Goal: Transaction & Acquisition: Purchase product/service

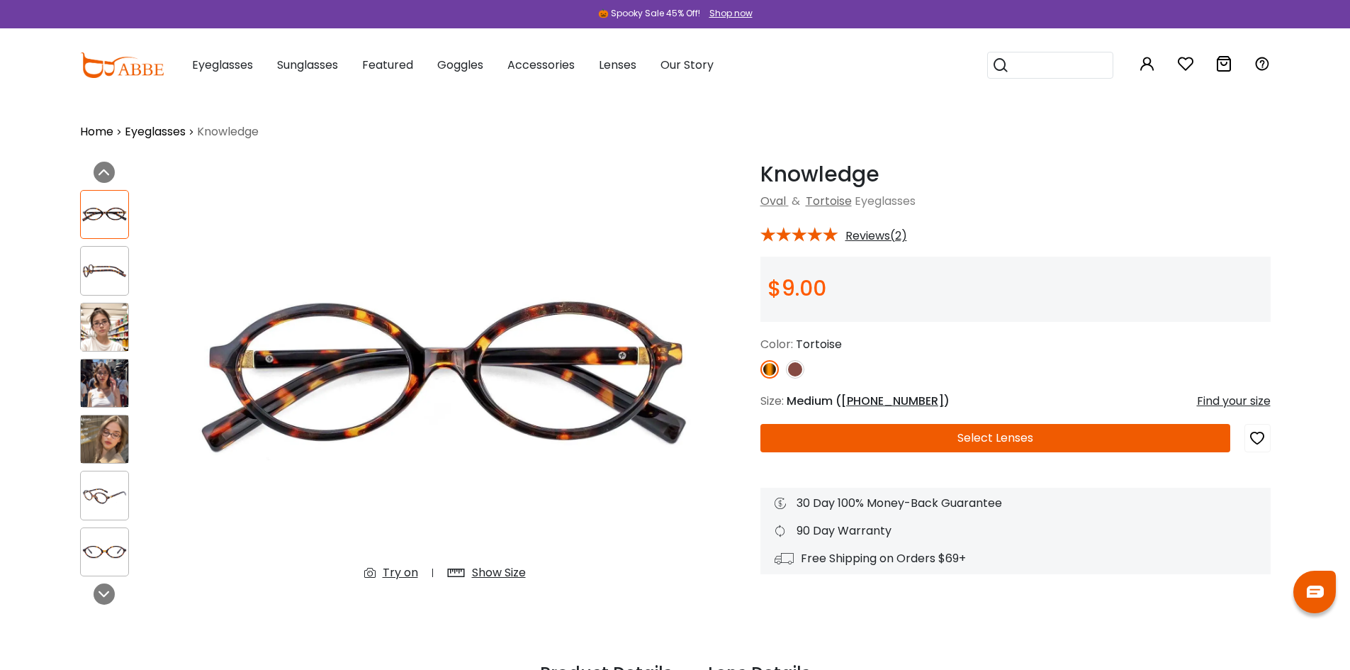
click at [707, 86] on button "Later" at bounding box center [704, 91] width 64 height 35
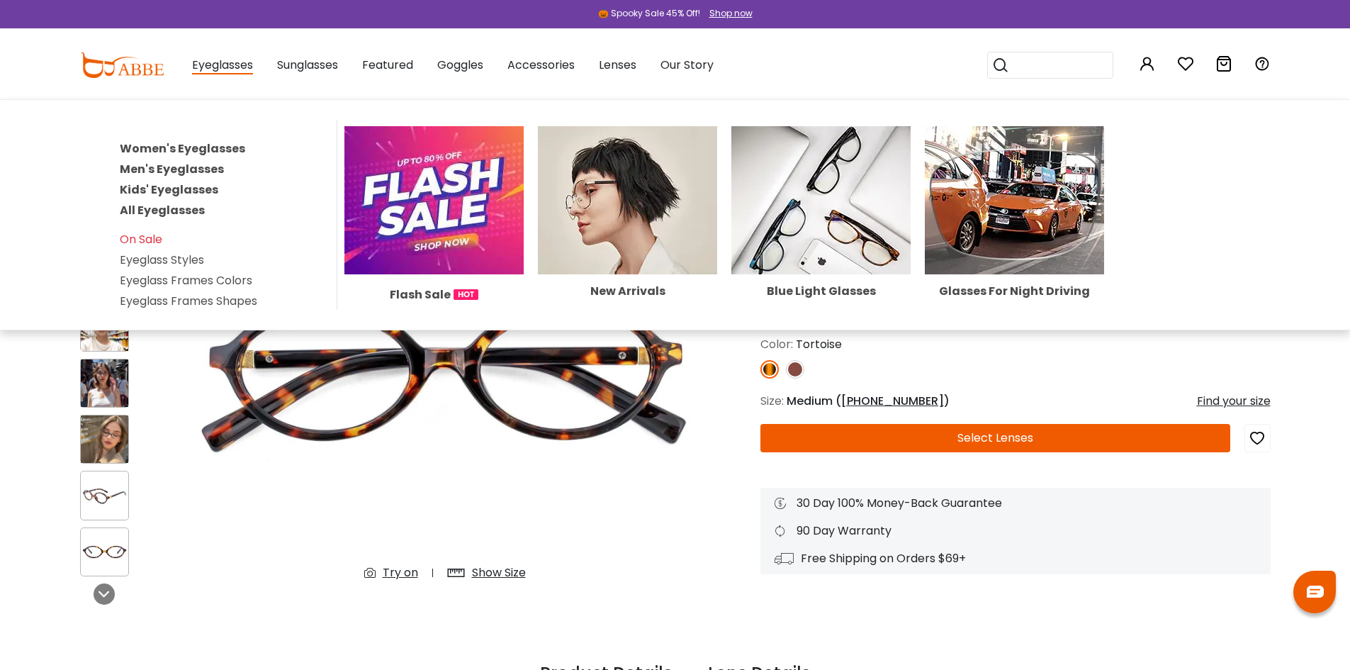
click at [153, 209] on link "All Eyeglasses" at bounding box center [162, 210] width 85 height 16
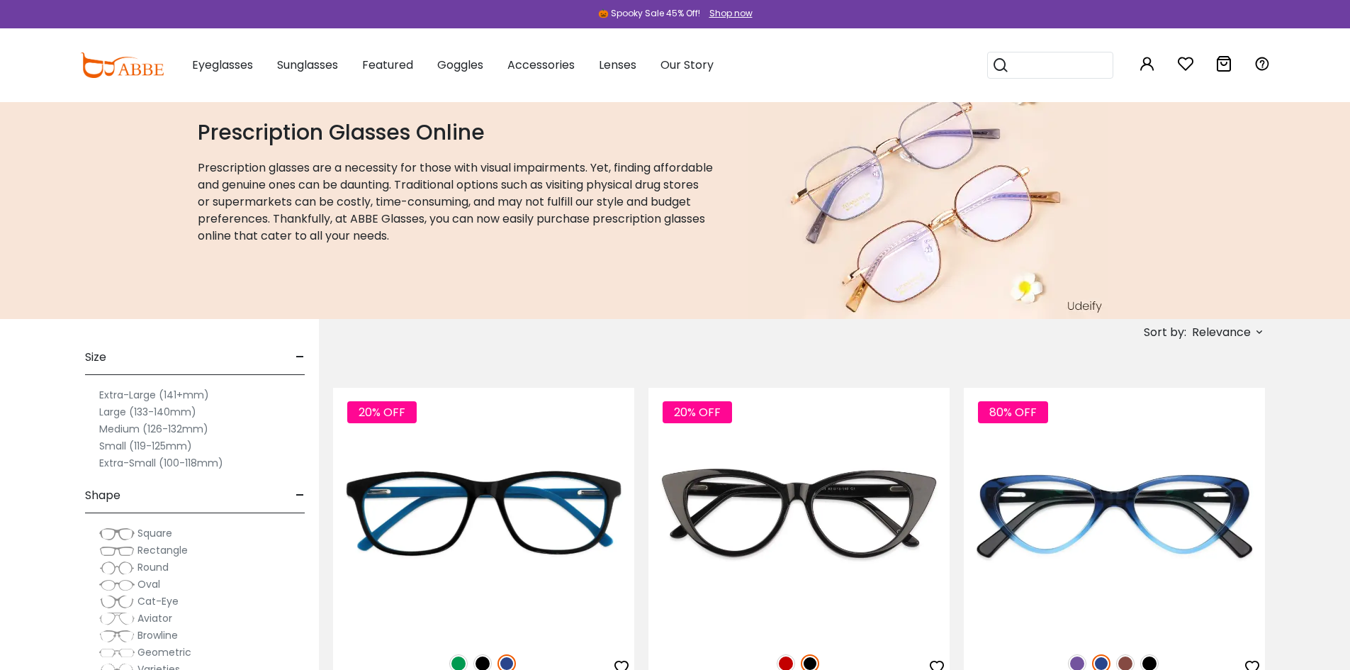
scroll to position [213, 0]
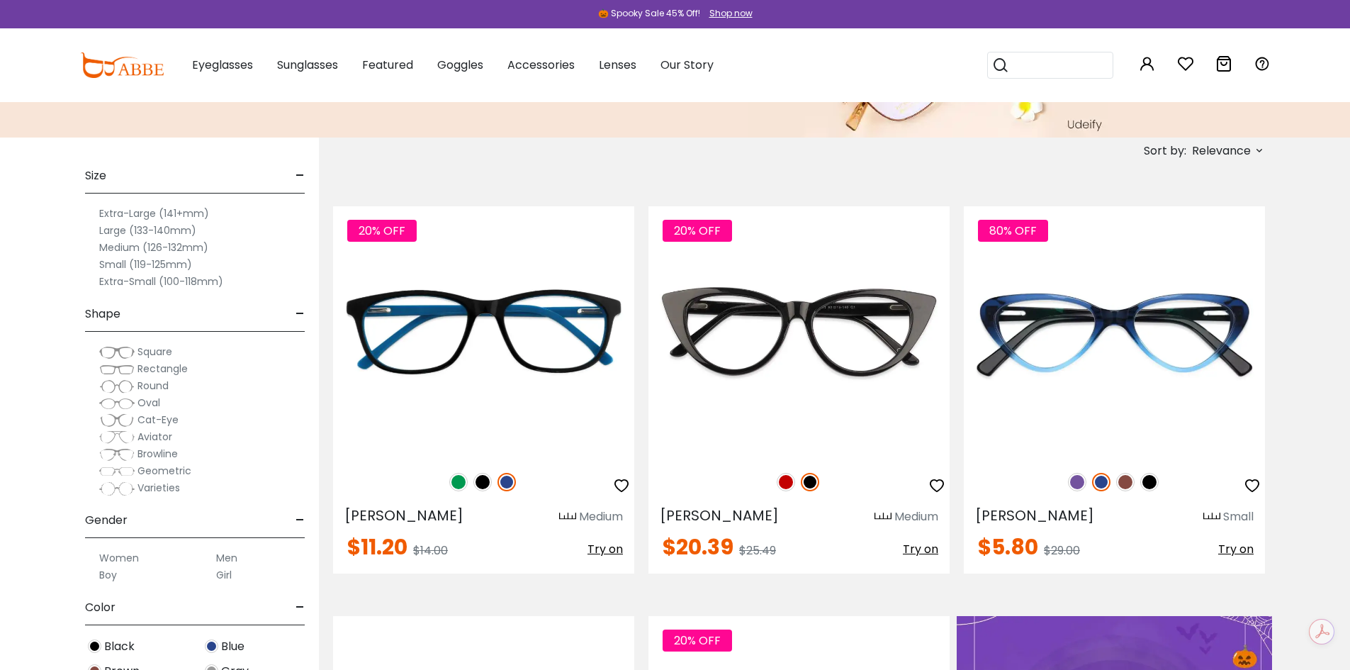
click at [153, 381] on span "Round" at bounding box center [153, 386] width 31 height 14
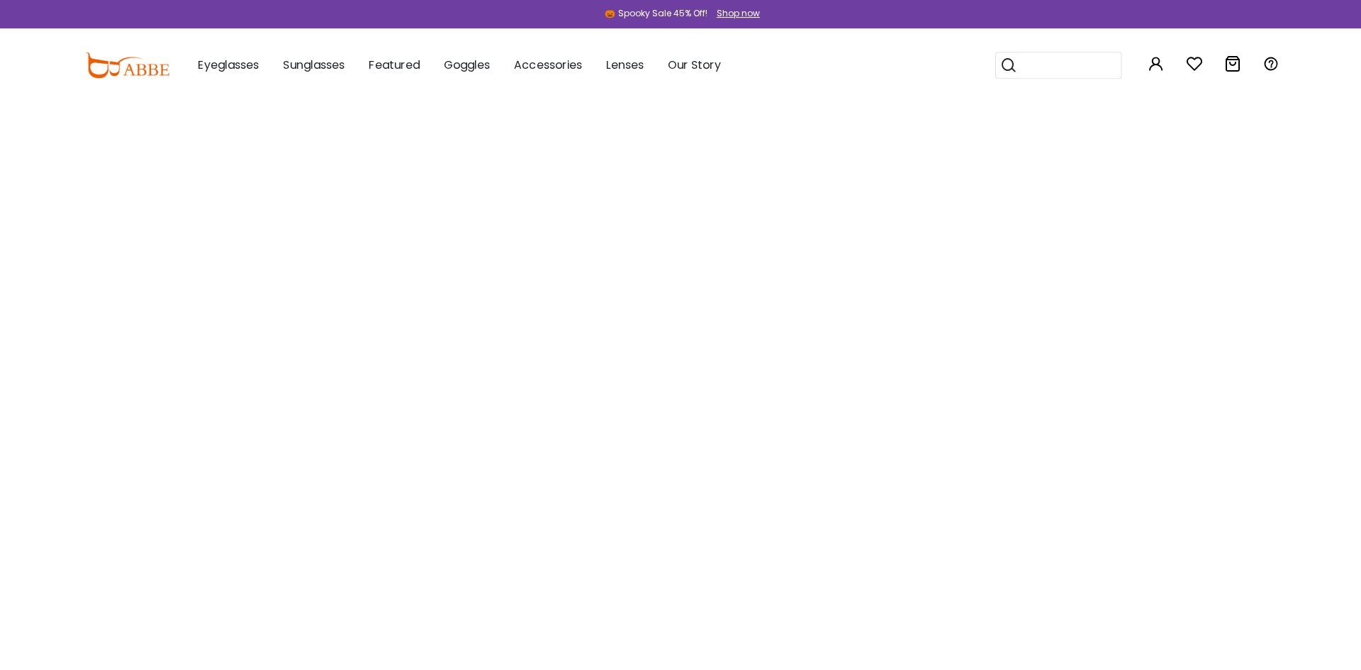
click at [153, 0] on html "Eyeglasses Thanks for your subscription Please use coupon code " NEWCOMER " to …" at bounding box center [680, 0] width 1361 height 0
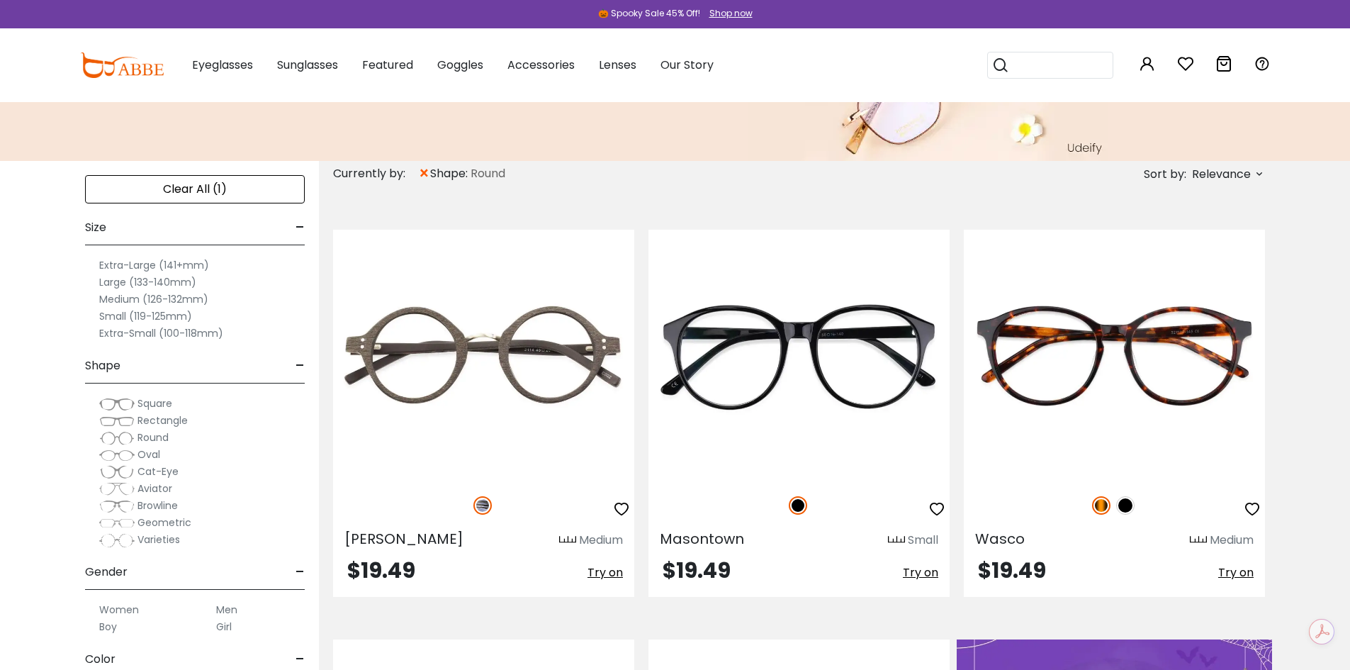
scroll to position [213, 0]
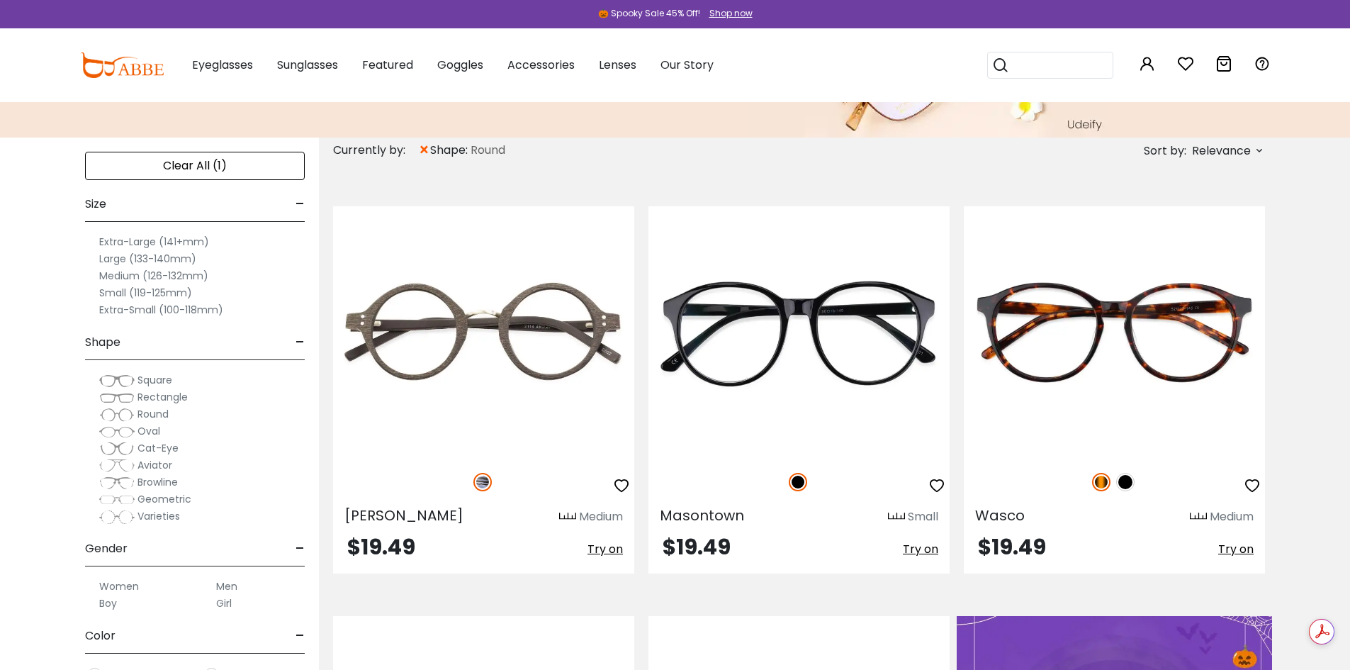
click at [1235, 150] on span "Relevance" at bounding box center [1221, 151] width 59 height 26
click at [1207, 245] on label "Prices Low To High" at bounding box center [1207, 242] width 102 height 17
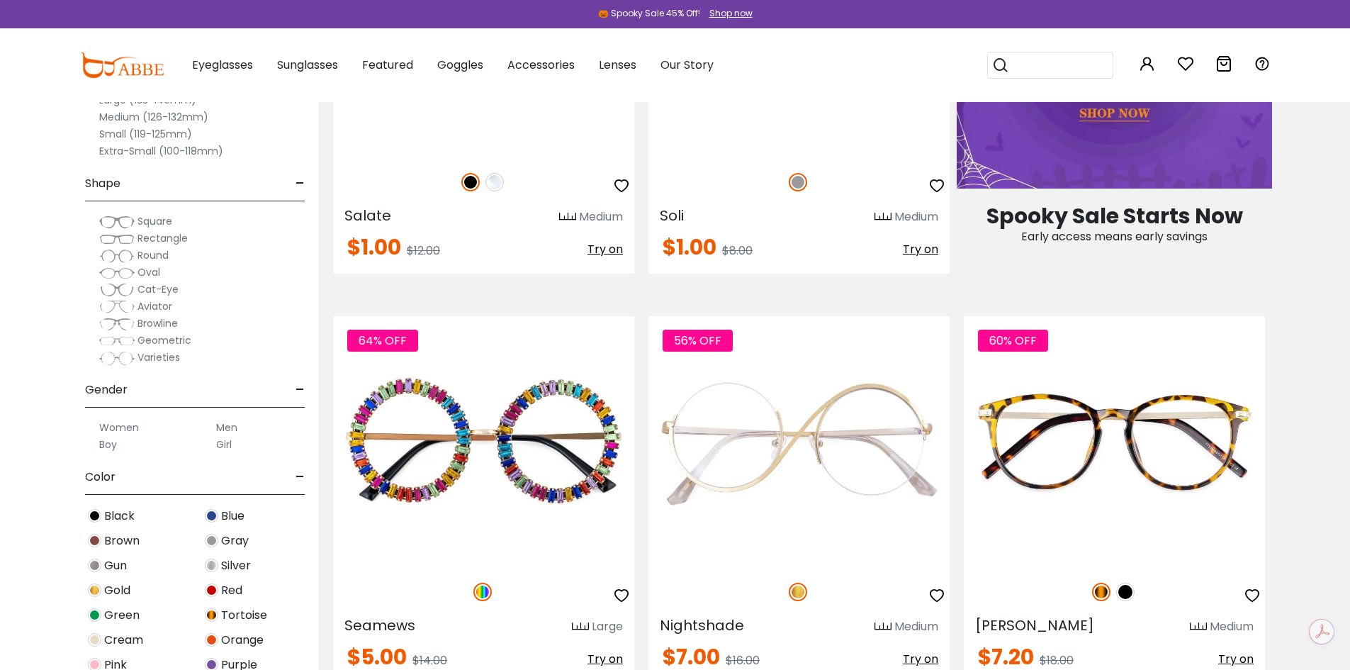
scroll to position [992, 0]
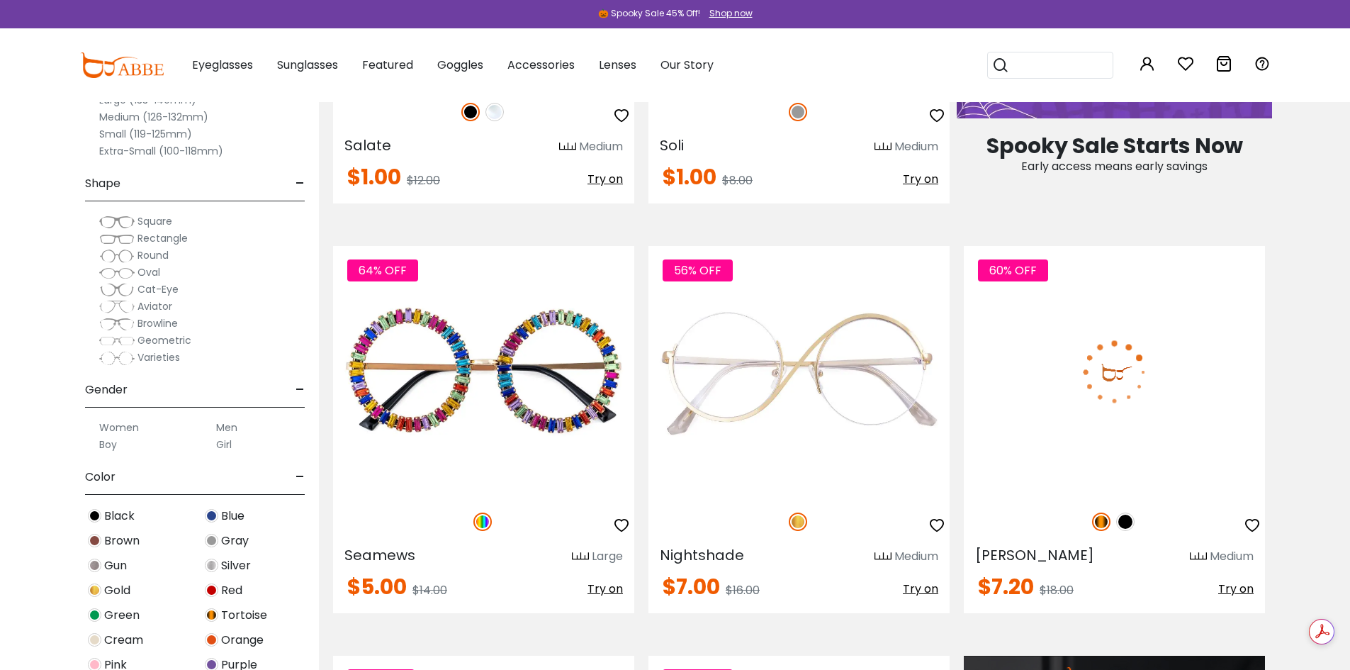
click at [1124, 522] on img at bounding box center [1126, 522] width 18 height 18
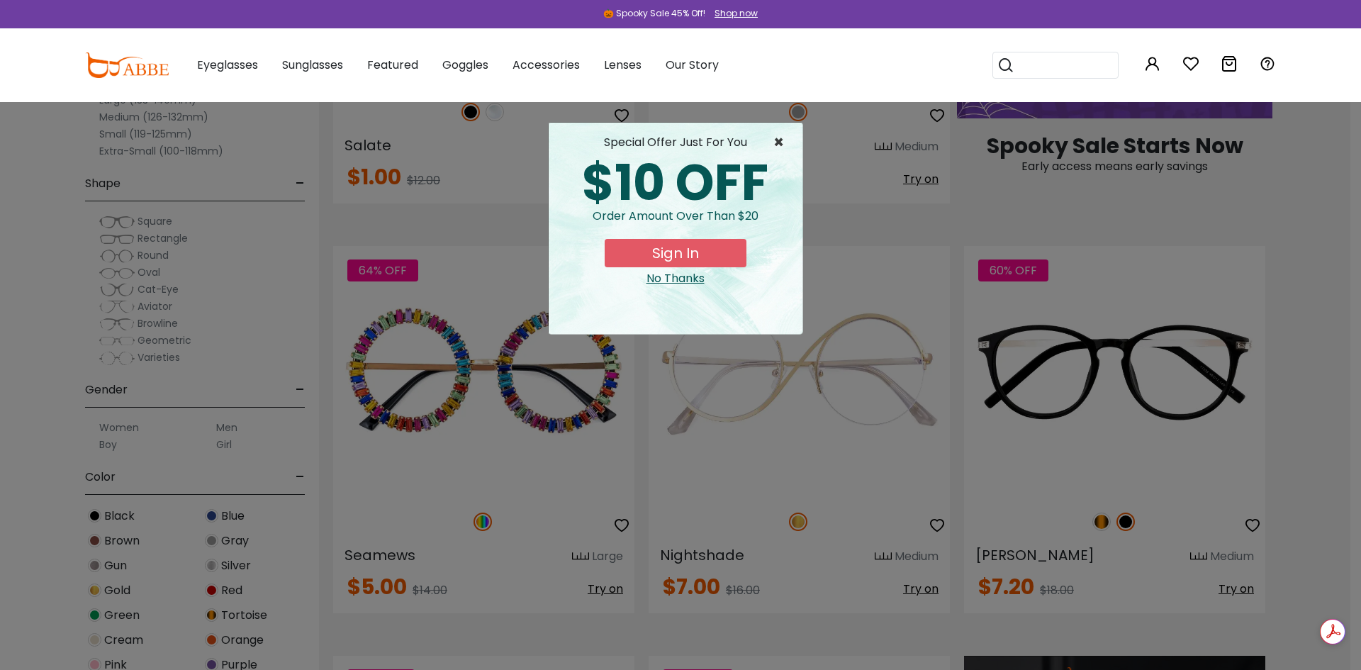
click at [783, 144] on span "×" at bounding box center [782, 142] width 18 height 17
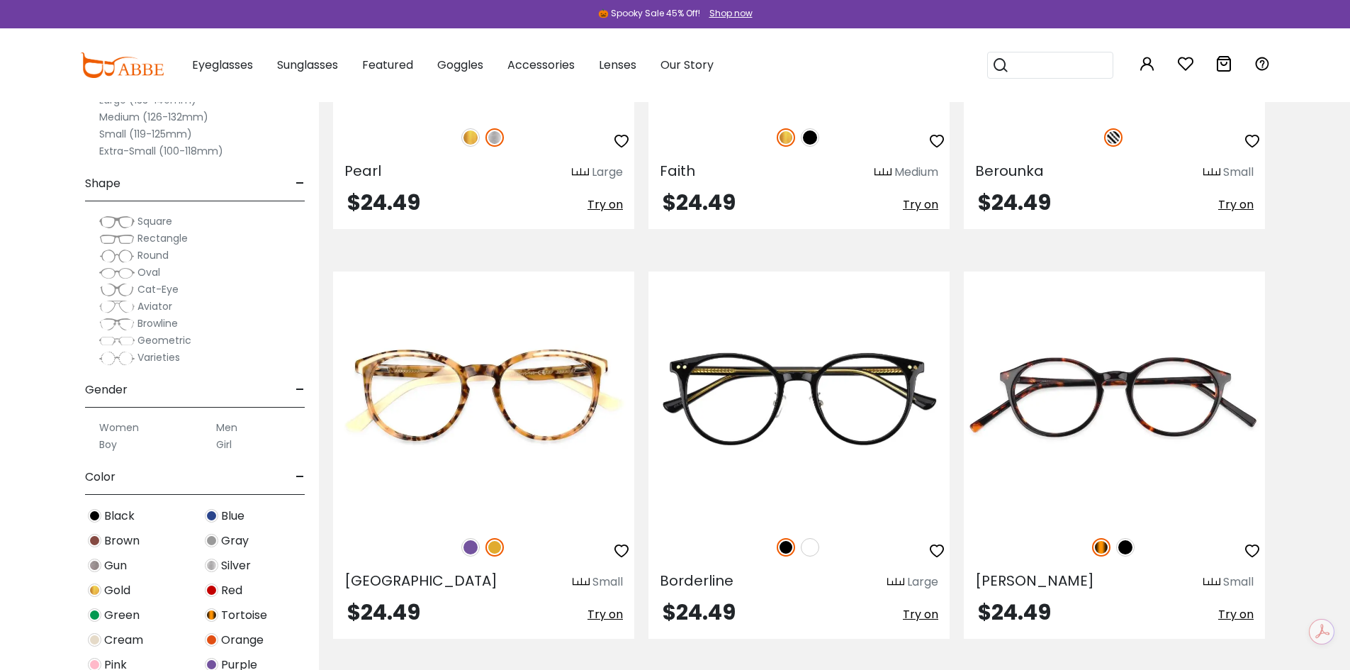
scroll to position [6735, 0]
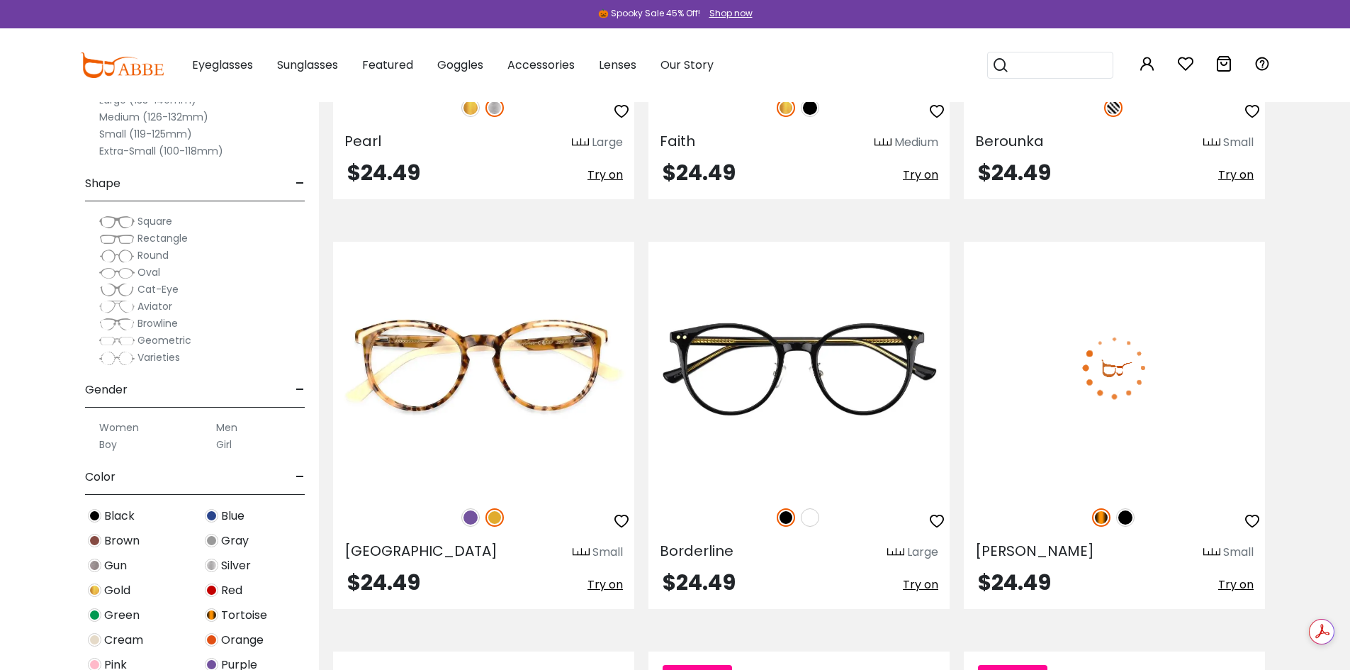
click at [1126, 517] on img at bounding box center [1126, 517] width 18 height 18
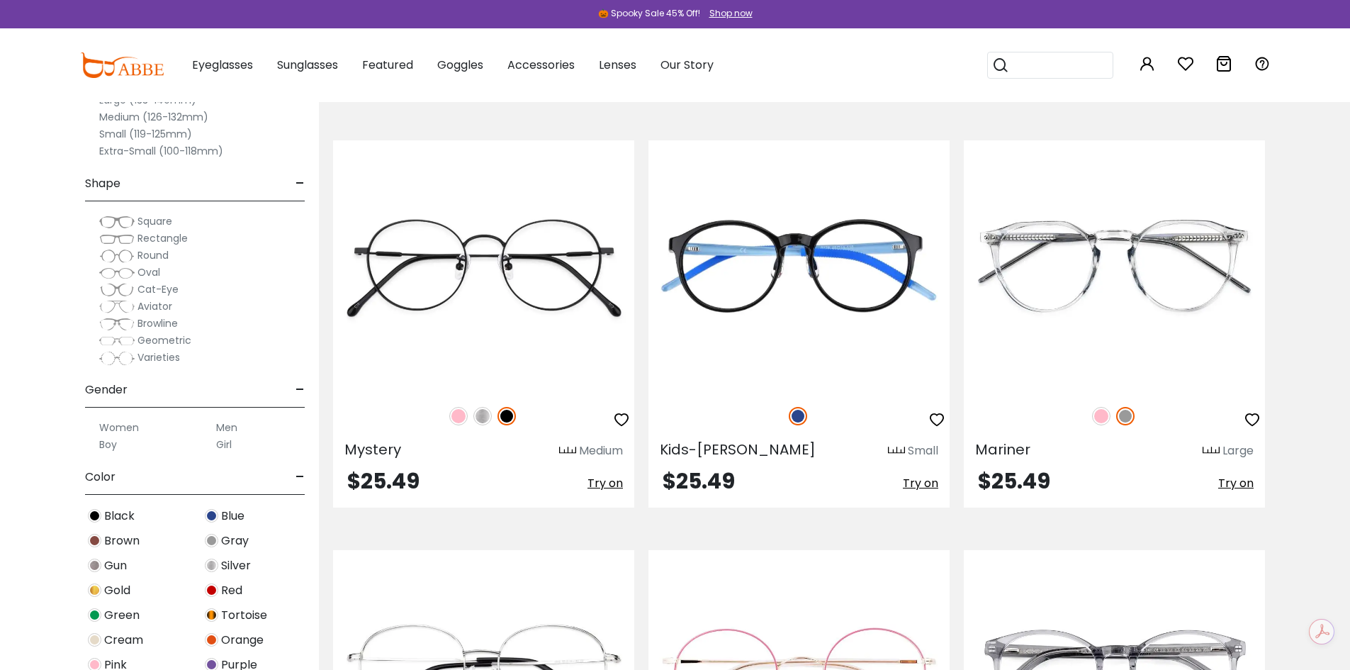
scroll to position [8011, 0]
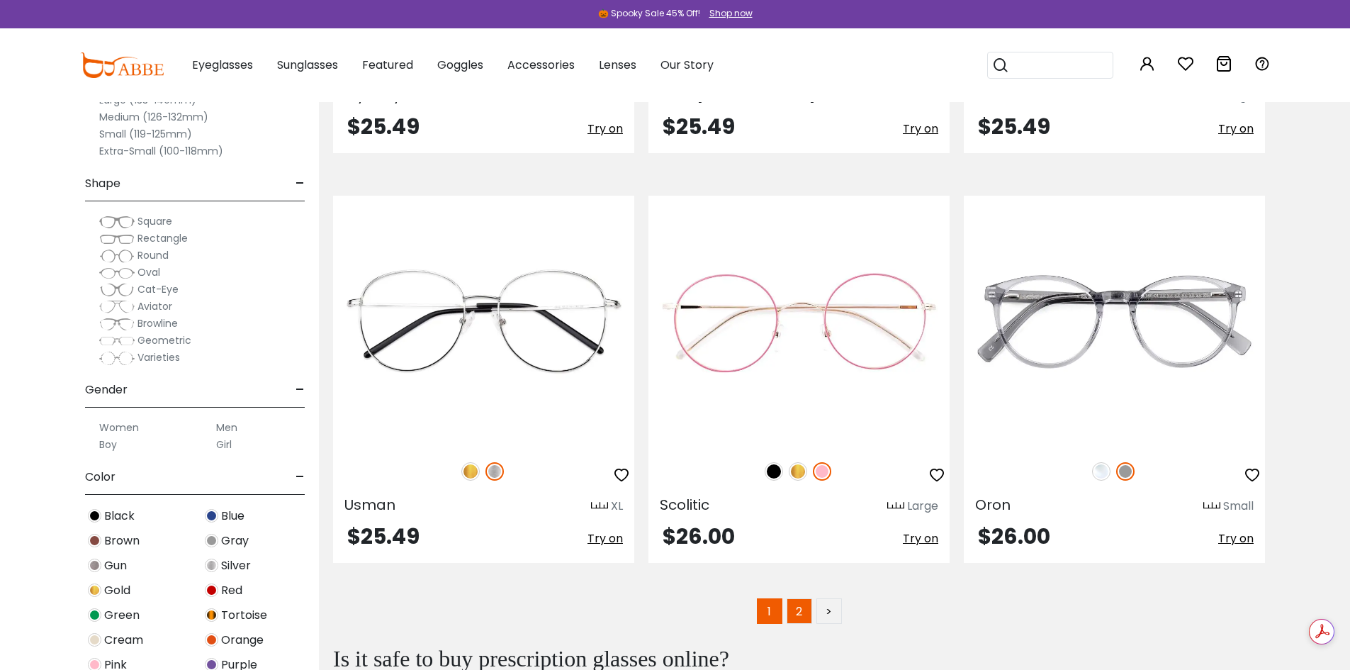
click at [795, 610] on link "2" at bounding box center [800, 611] width 26 height 26
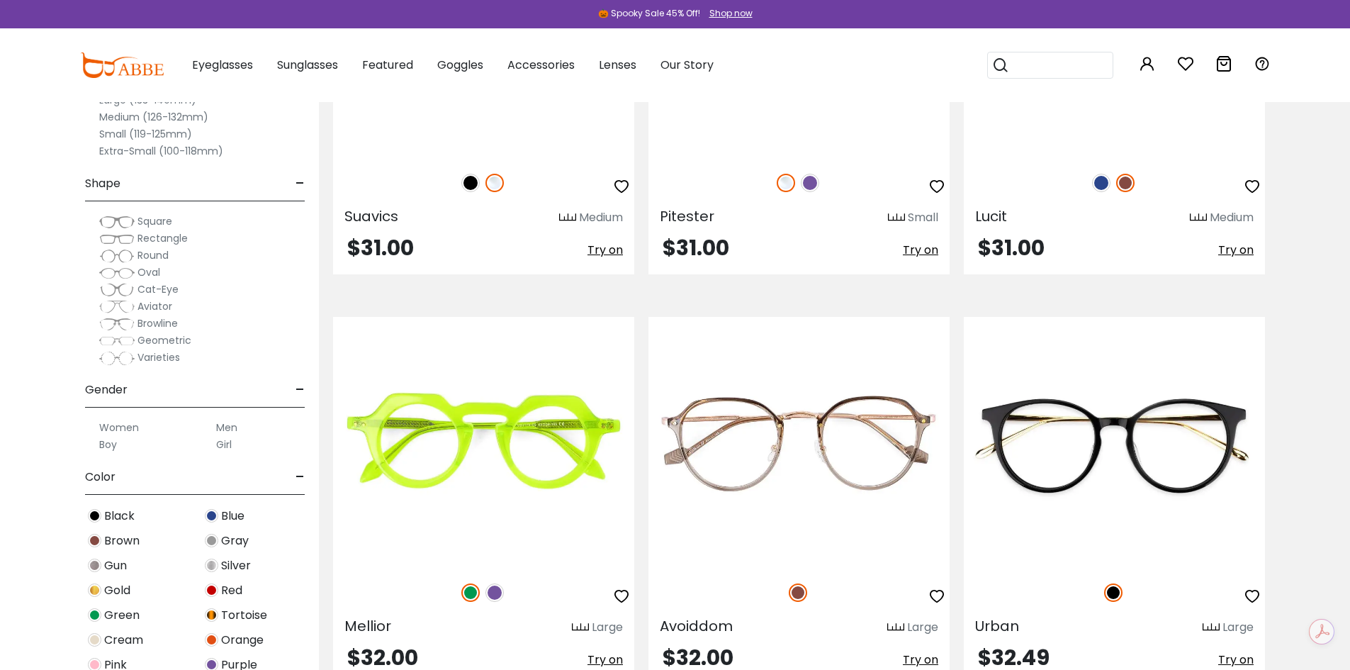
scroll to position [1205, 0]
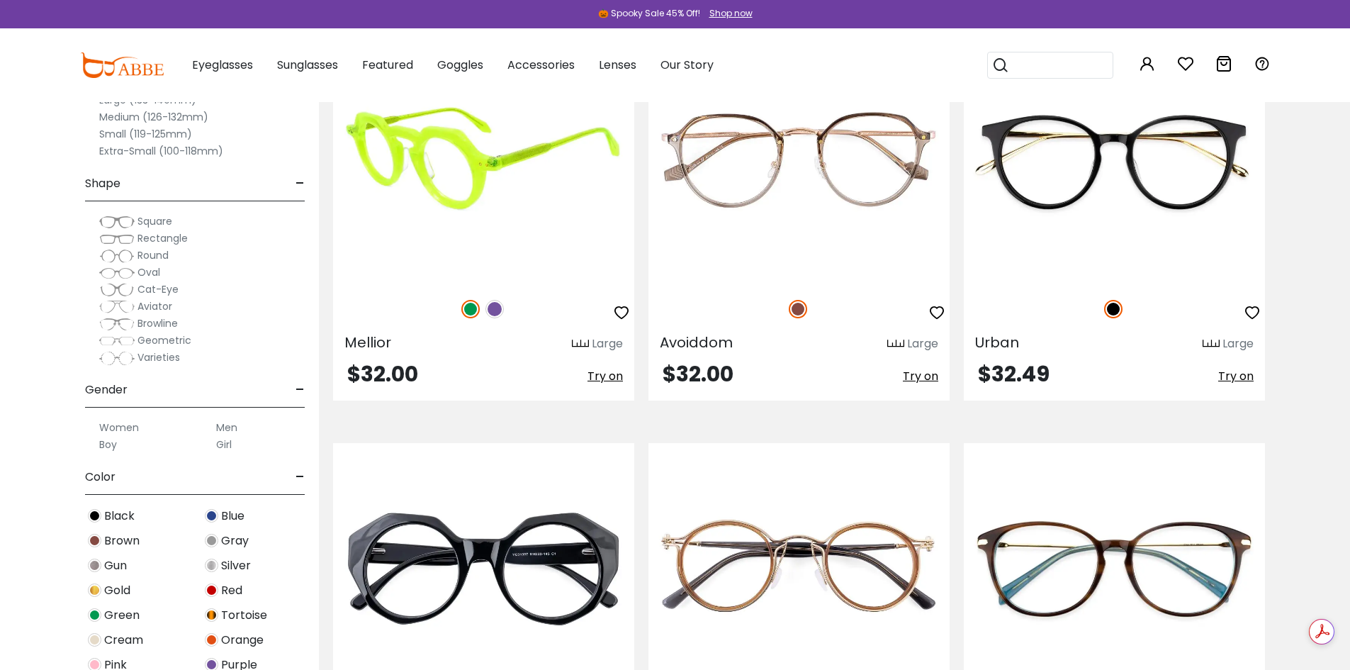
click at [493, 313] on img at bounding box center [495, 309] width 18 height 18
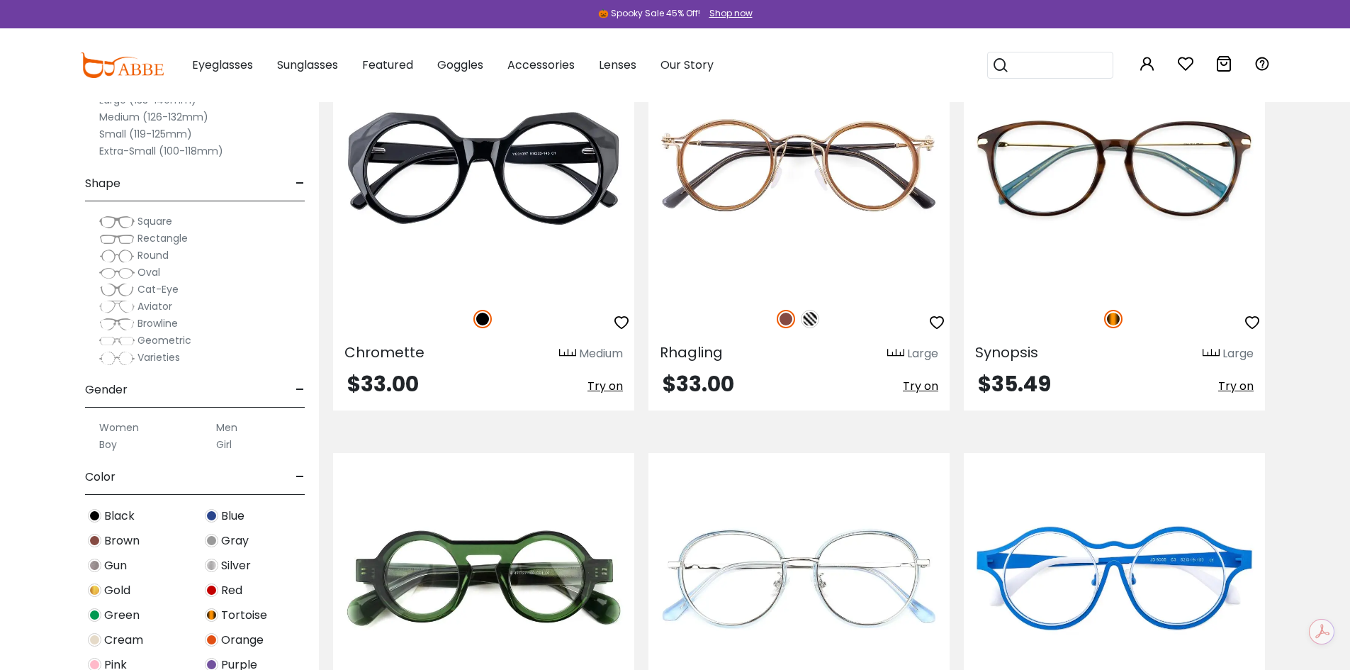
scroll to position [1914, 0]
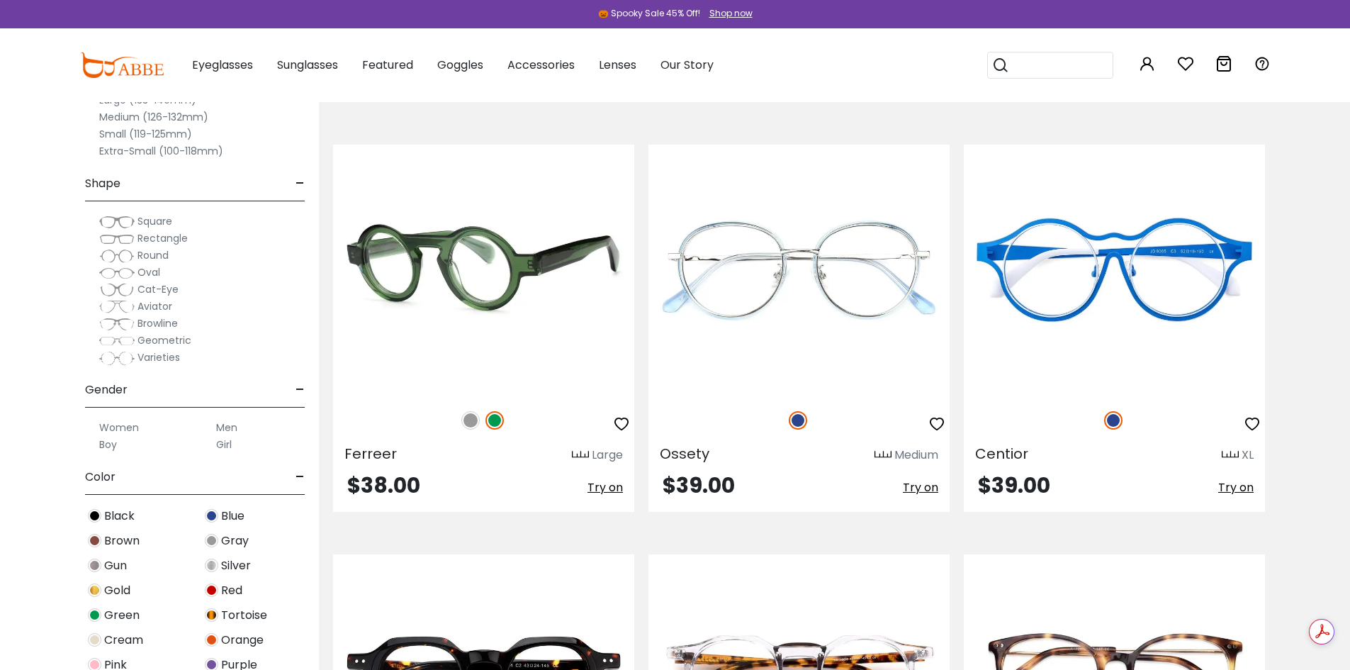
click at [469, 415] on img at bounding box center [471, 420] width 18 height 18
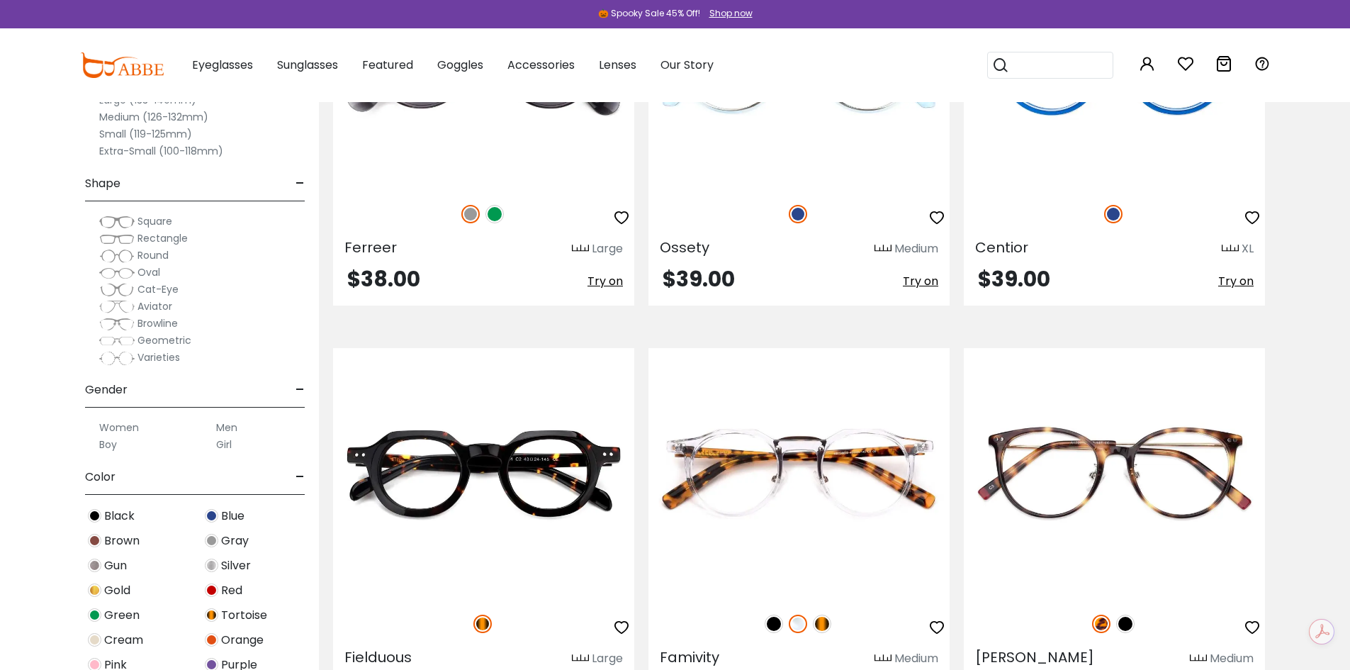
scroll to position [2339, 0]
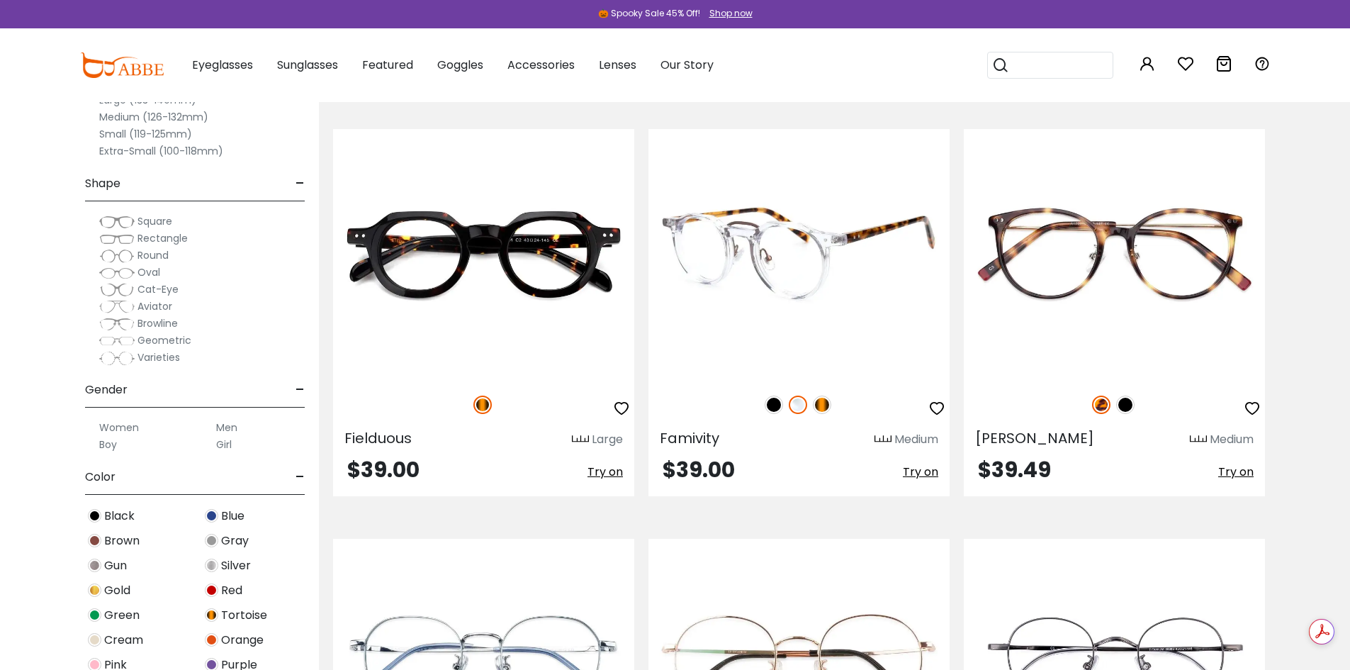
click at [776, 407] on img at bounding box center [774, 405] width 18 height 18
click at [822, 404] on img at bounding box center [822, 405] width 18 height 18
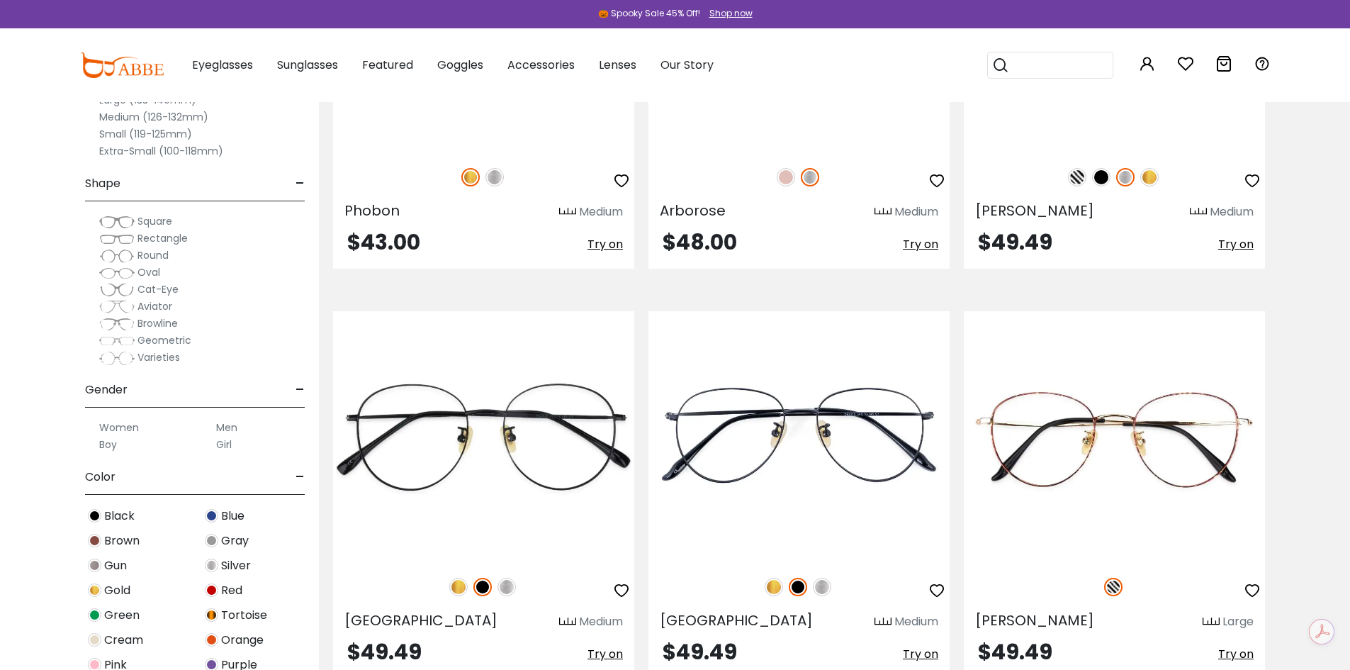
scroll to position [3686, 0]
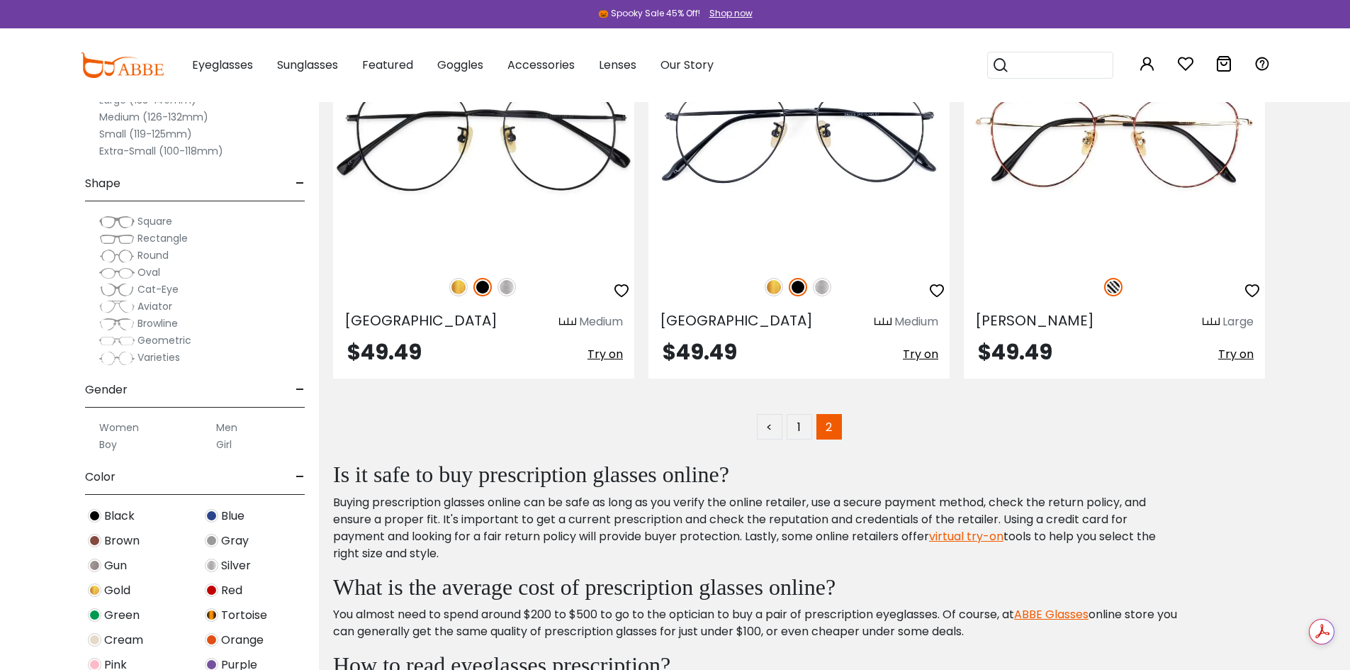
click at [140, 358] on span "Varieties" at bounding box center [159, 357] width 43 height 14
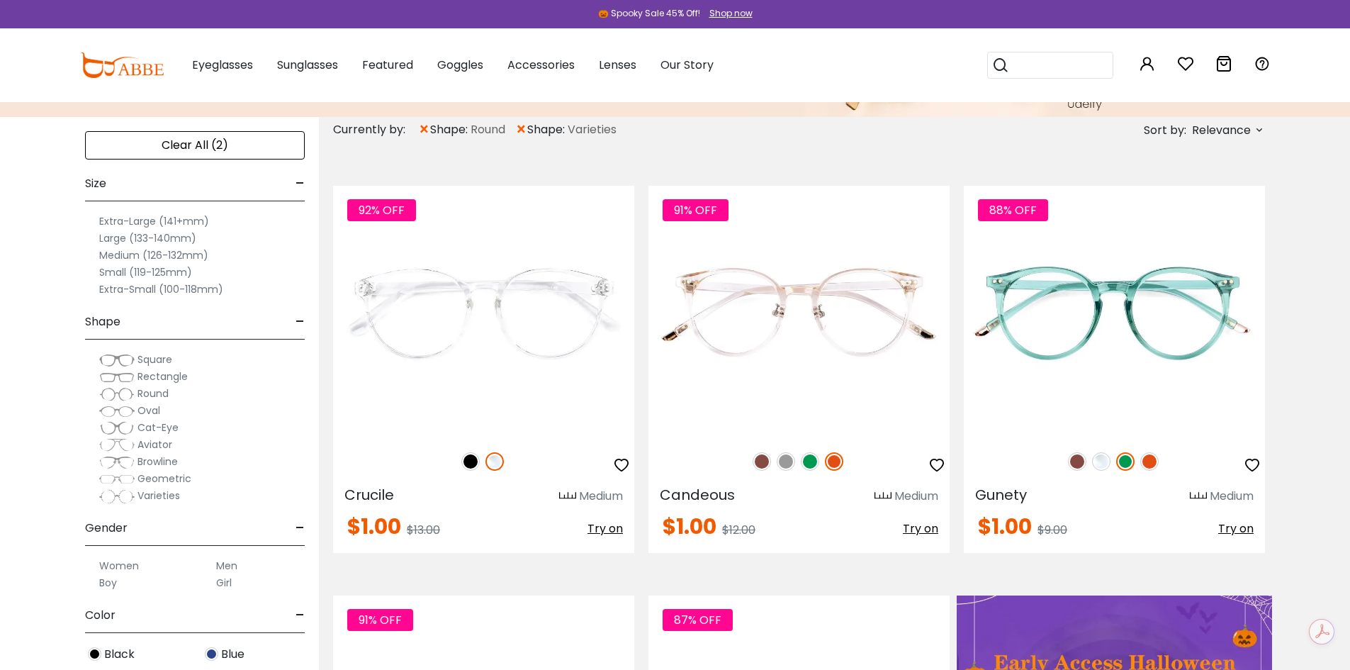
scroll to position [213, 0]
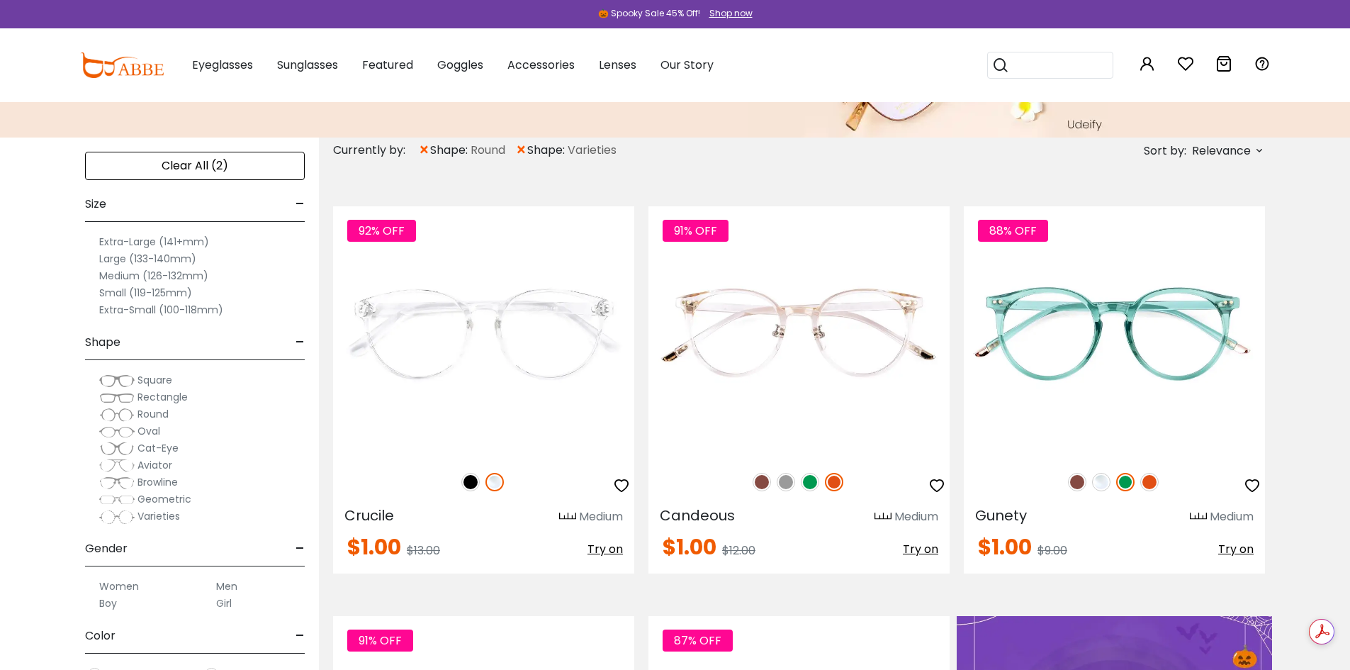
click at [202, 167] on div "Clear All (2)" at bounding box center [195, 166] width 220 height 28
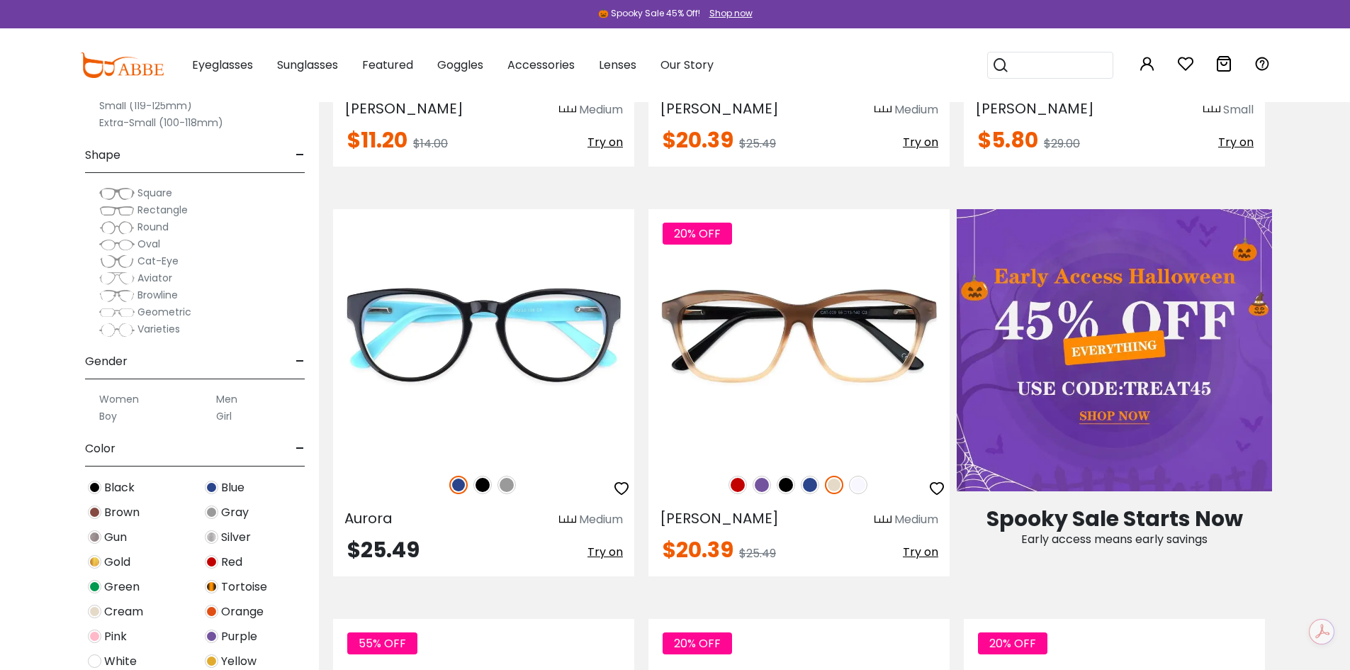
scroll to position [709, 0]
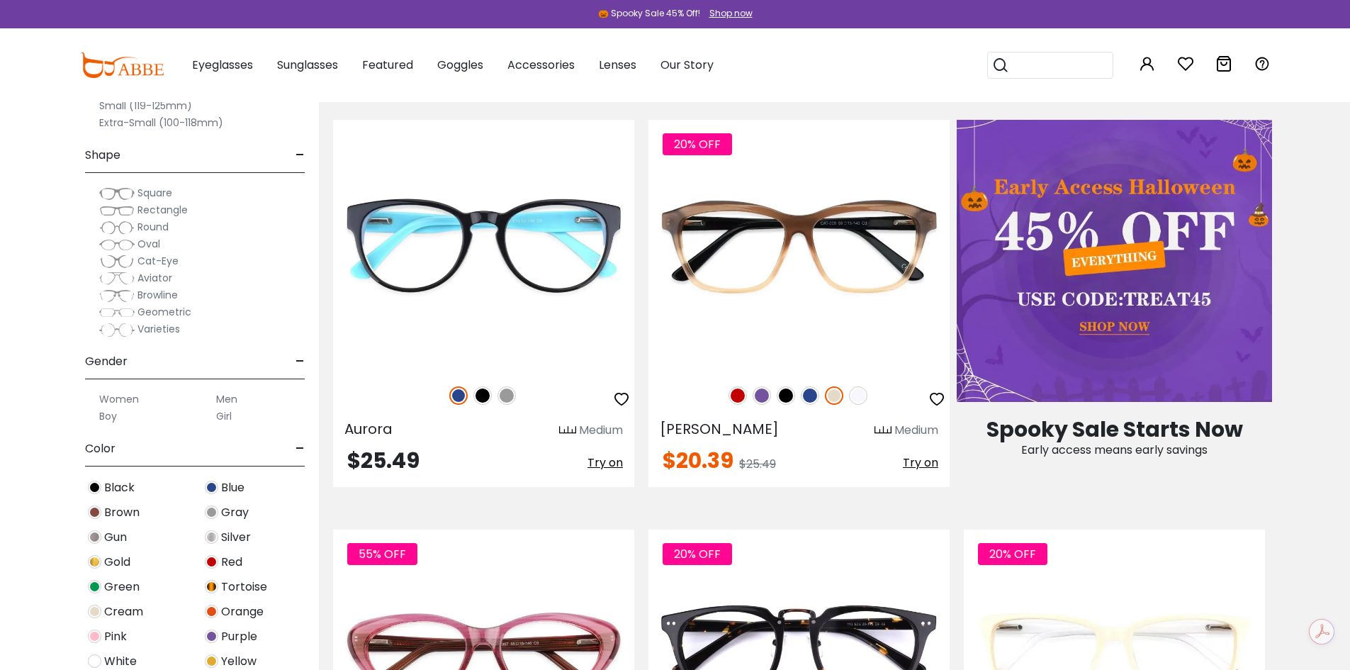
click at [169, 334] on span "Varieties" at bounding box center [159, 329] width 43 height 14
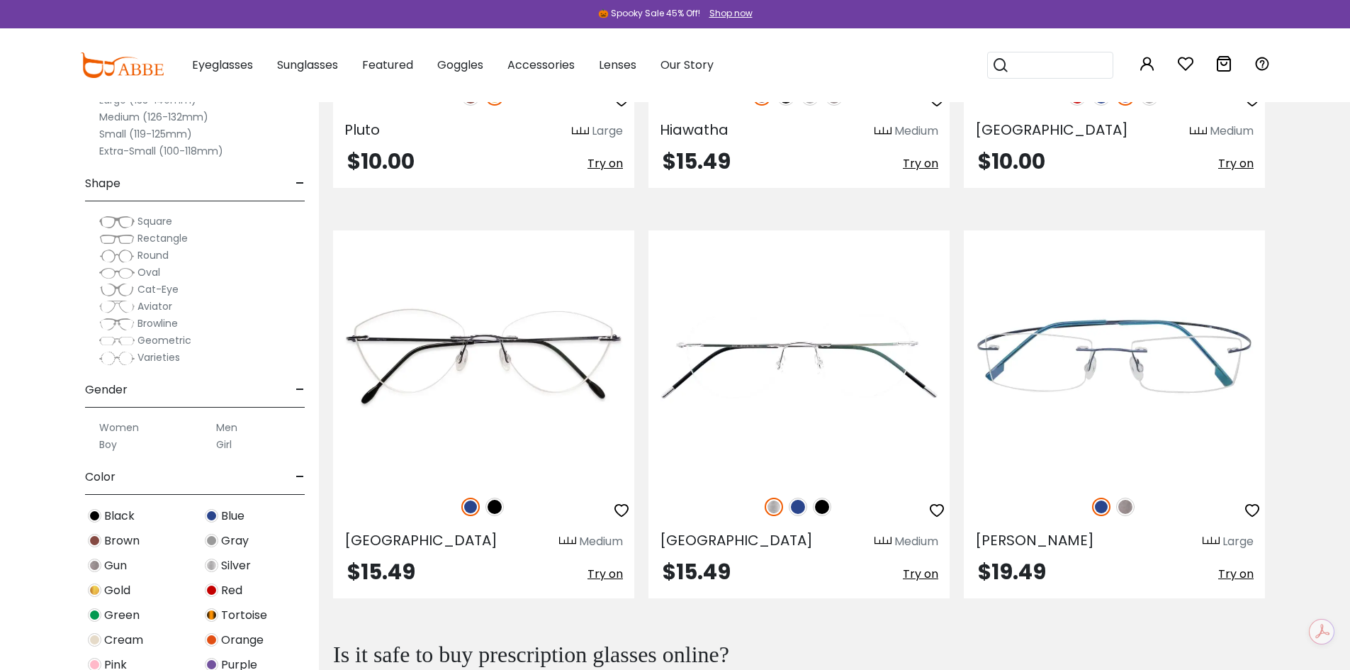
scroll to position [1985, 0]
